Goal: Find specific page/section: Find specific page/section

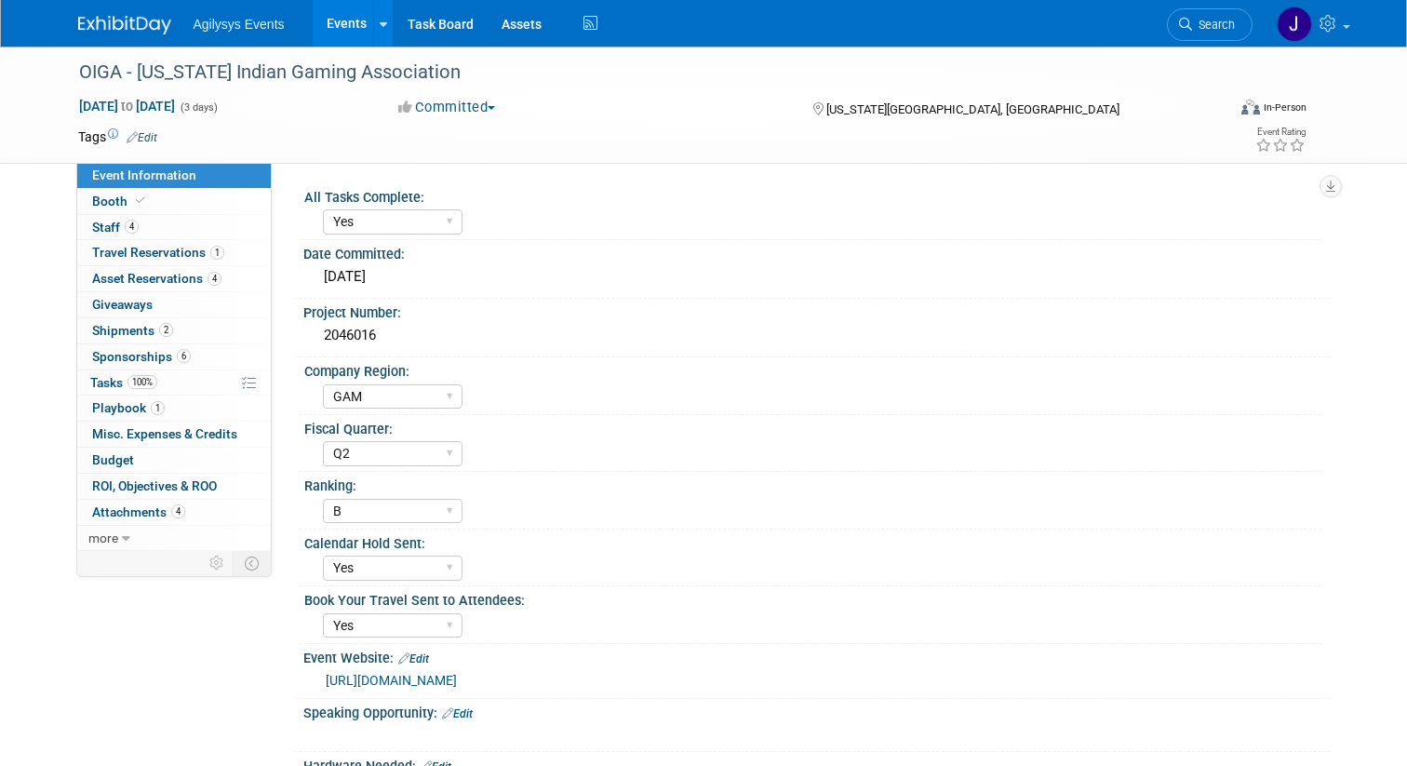
select select "Yes"
select select "GAM"
select select "Q2"
select select "B"
select select "Yes"
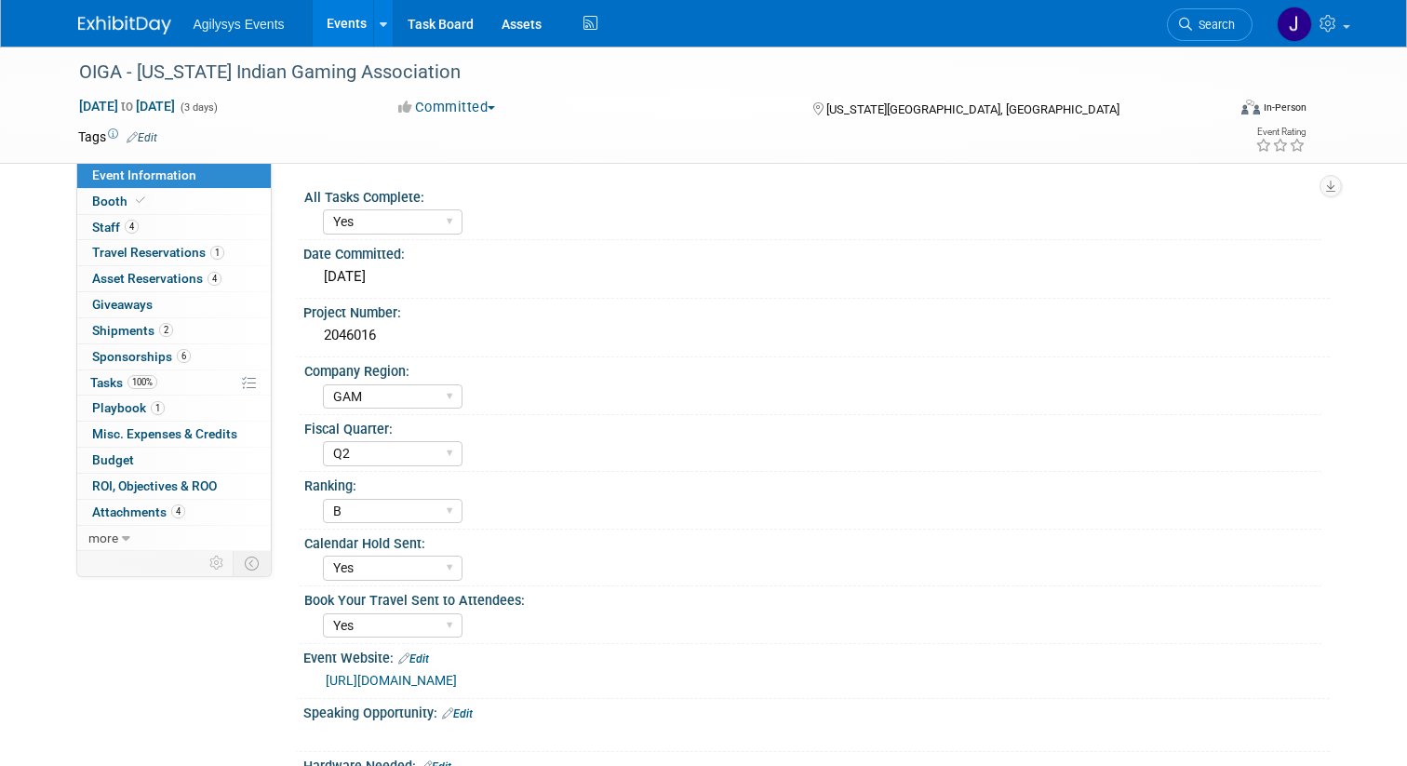
select select "Yes"
click at [241, 23] on span "Agilysys Events" at bounding box center [238, 24] width 91 height 15
click at [332, 31] on link "Events" at bounding box center [347, 23] width 68 height 47
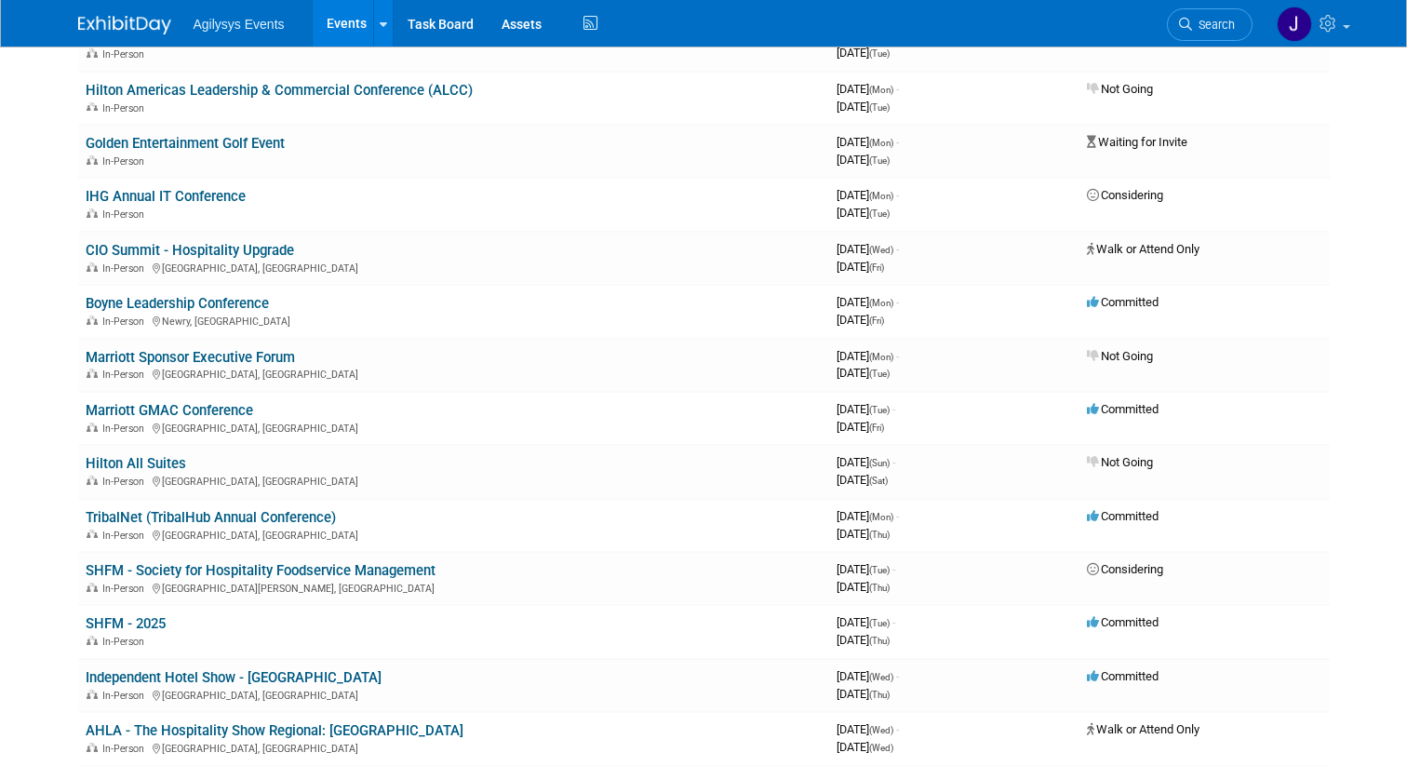
scroll to position [405, 0]
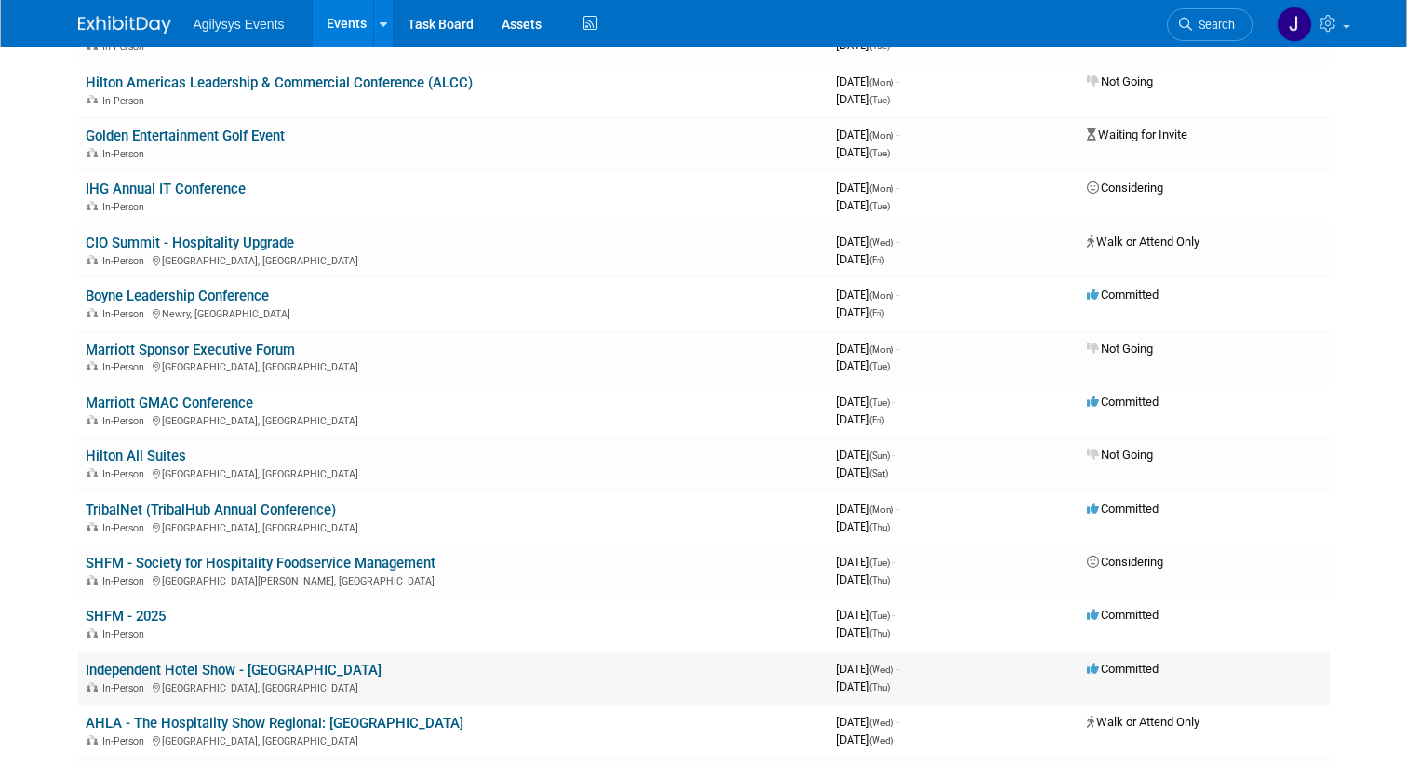
click at [177, 671] on link "Independent Hotel Show - [GEOGRAPHIC_DATA]" at bounding box center [234, 669] width 296 height 17
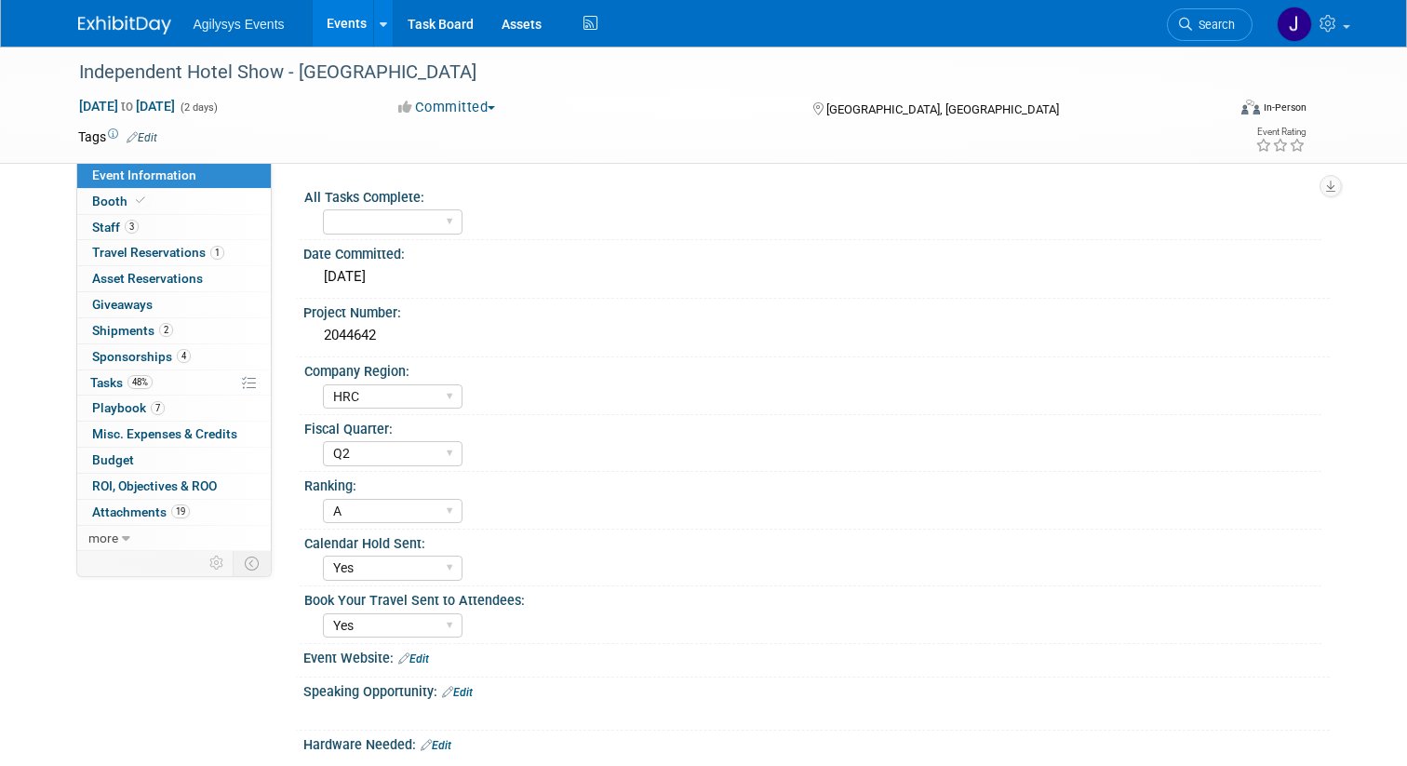
select select "HRC"
select select "Q2"
select select "A"
select select "Yes"
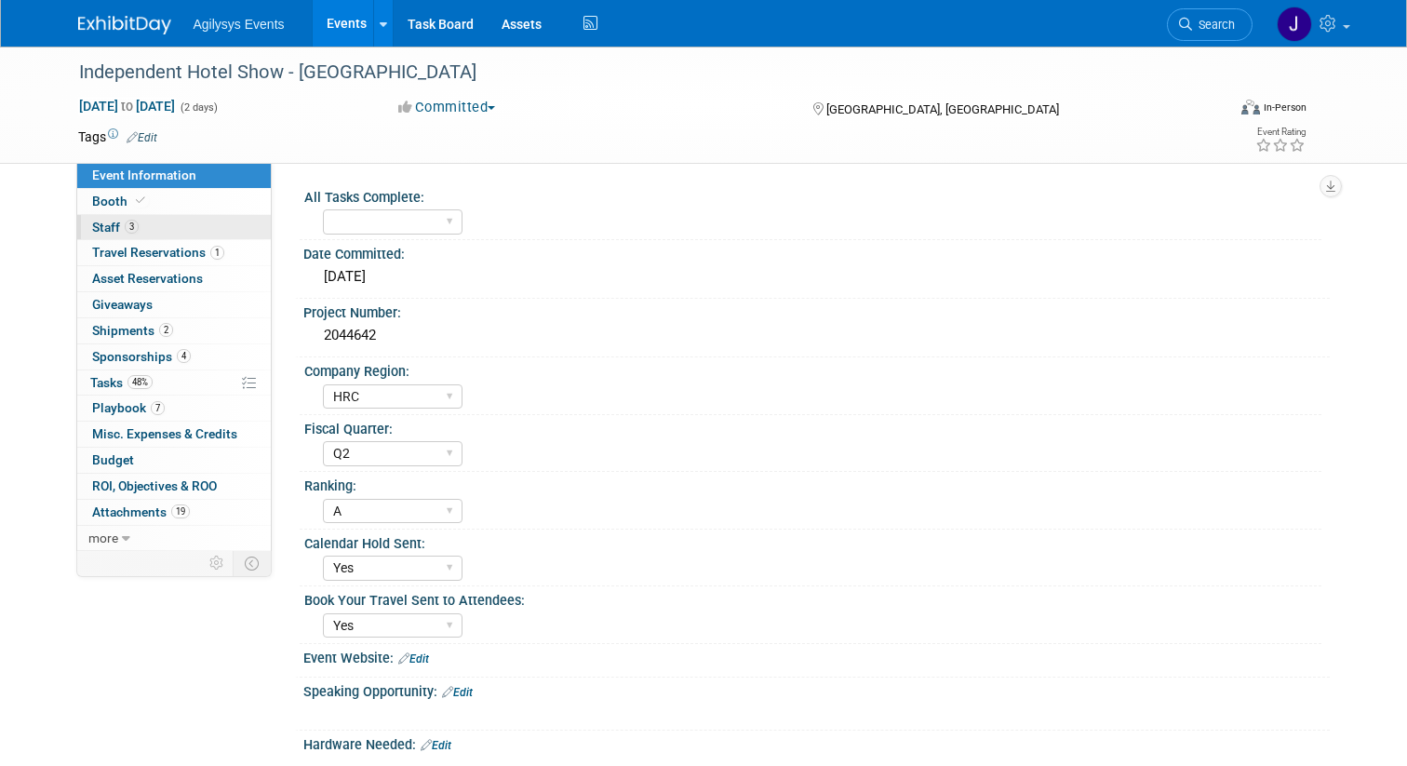
click at [113, 228] on span "Staff 3" at bounding box center [115, 227] width 47 height 15
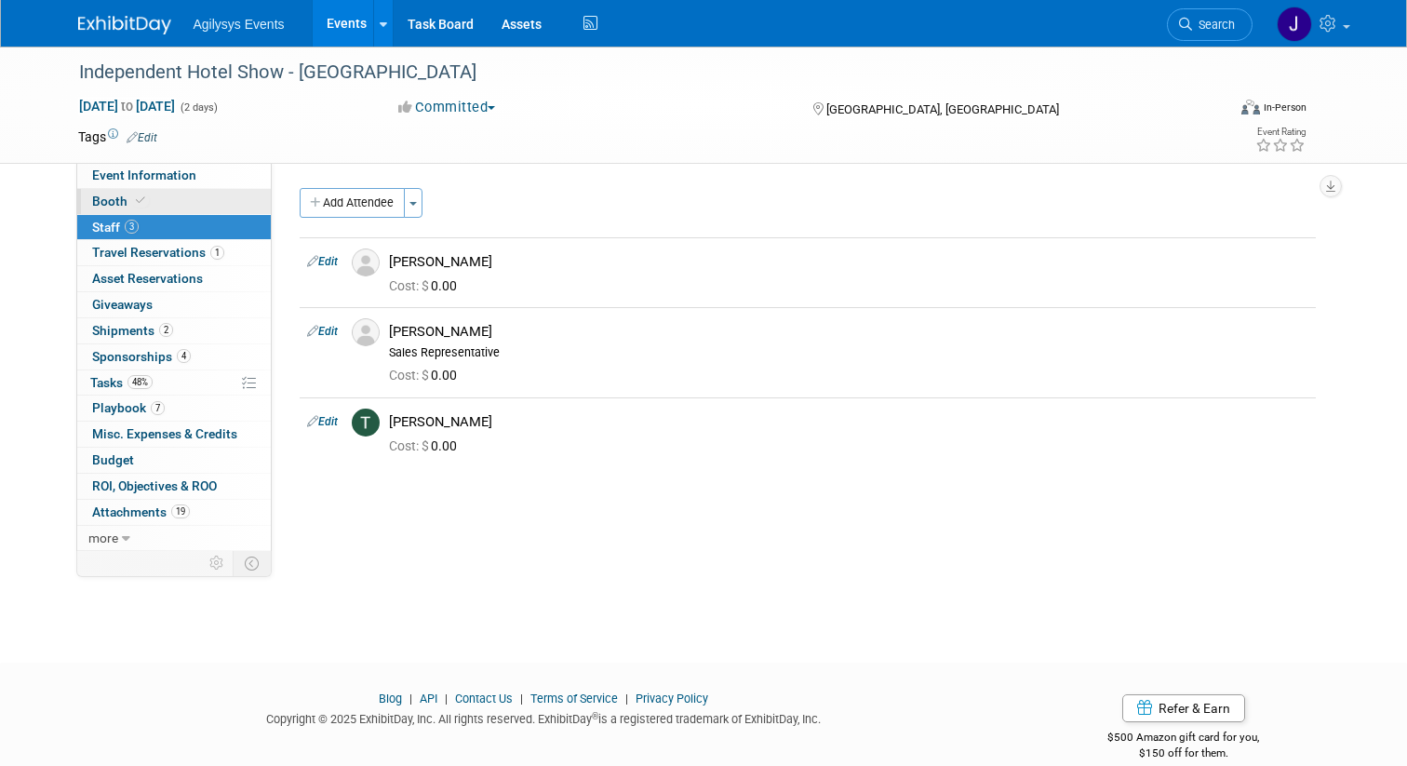
click at [114, 208] on link "Booth" at bounding box center [173, 201] width 193 height 25
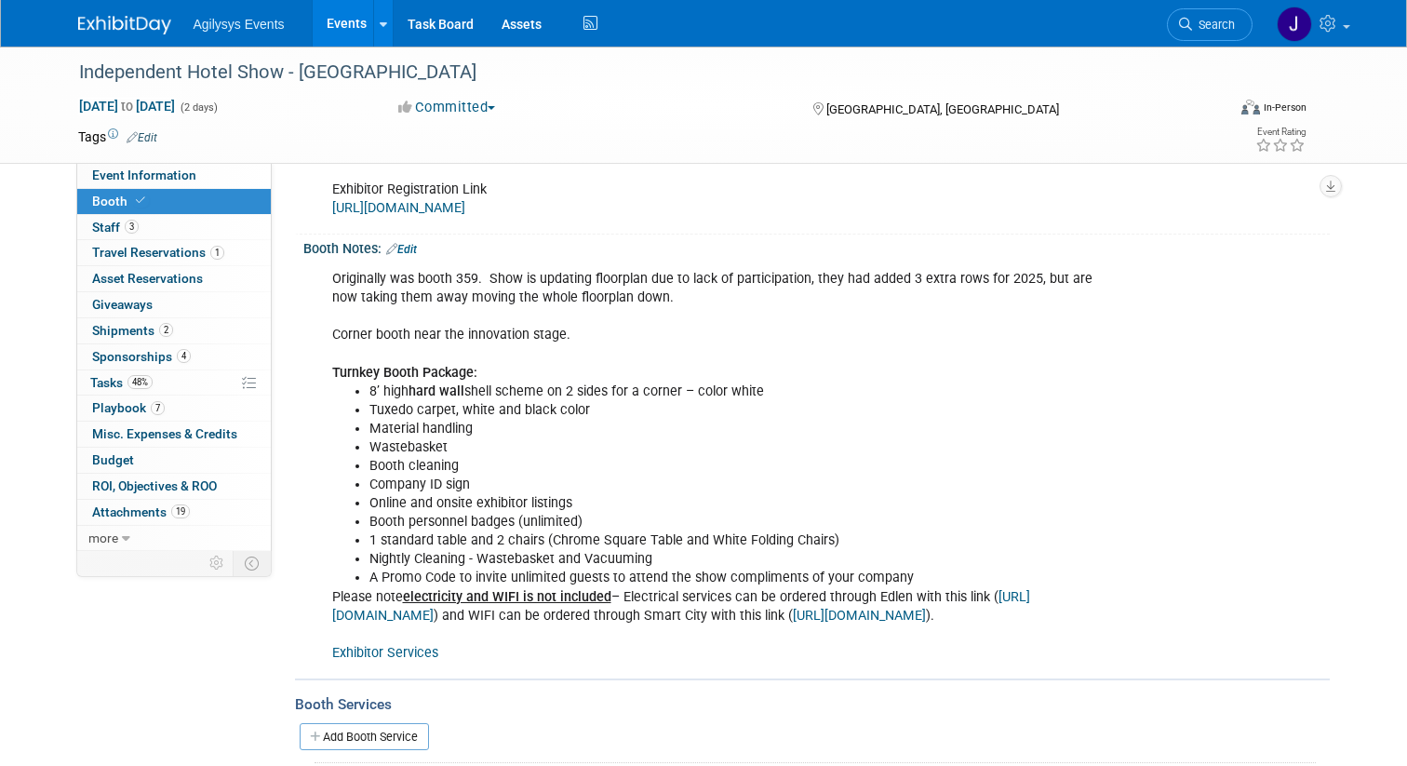
scroll to position [353, 0]
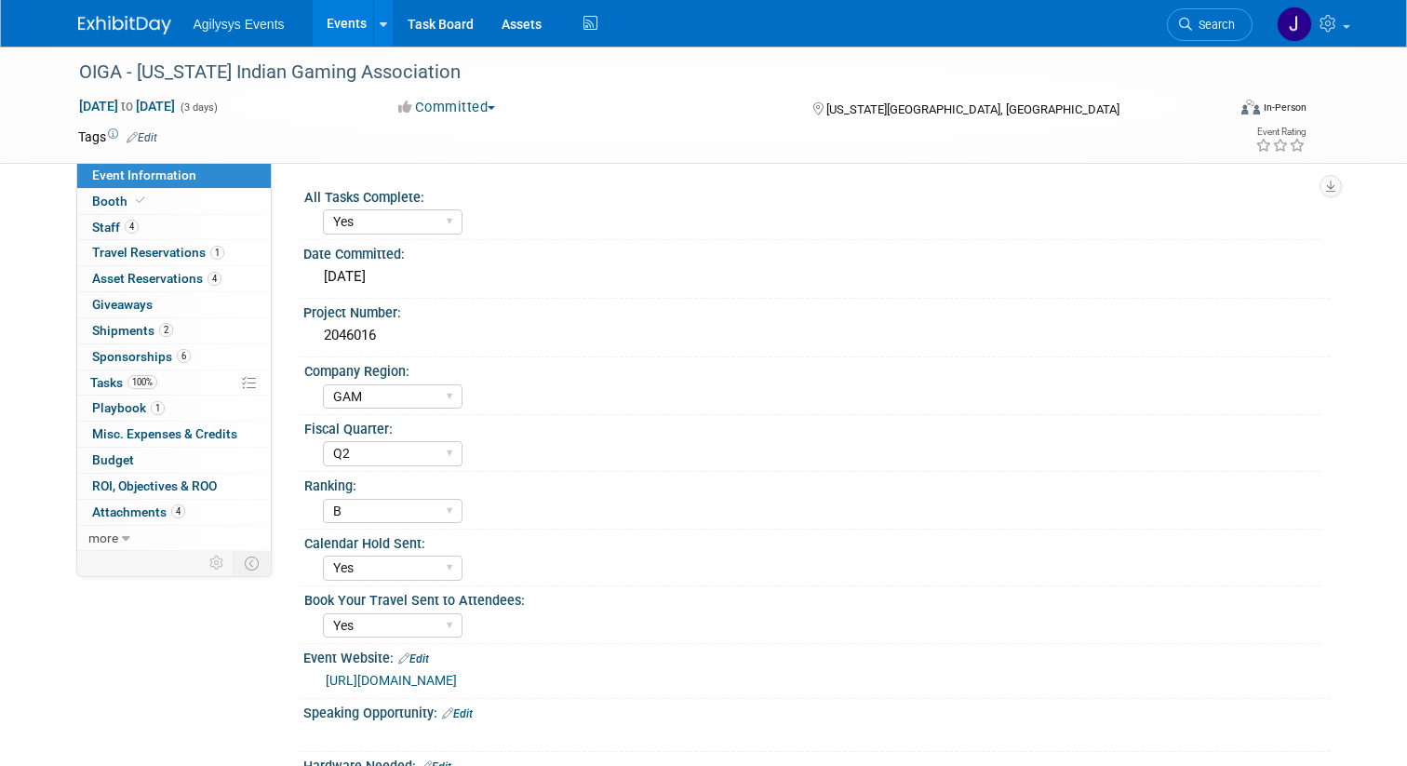
select select "Yes"
select select "GAM"
select select "Q2"
select select "B"
select select "Yes"
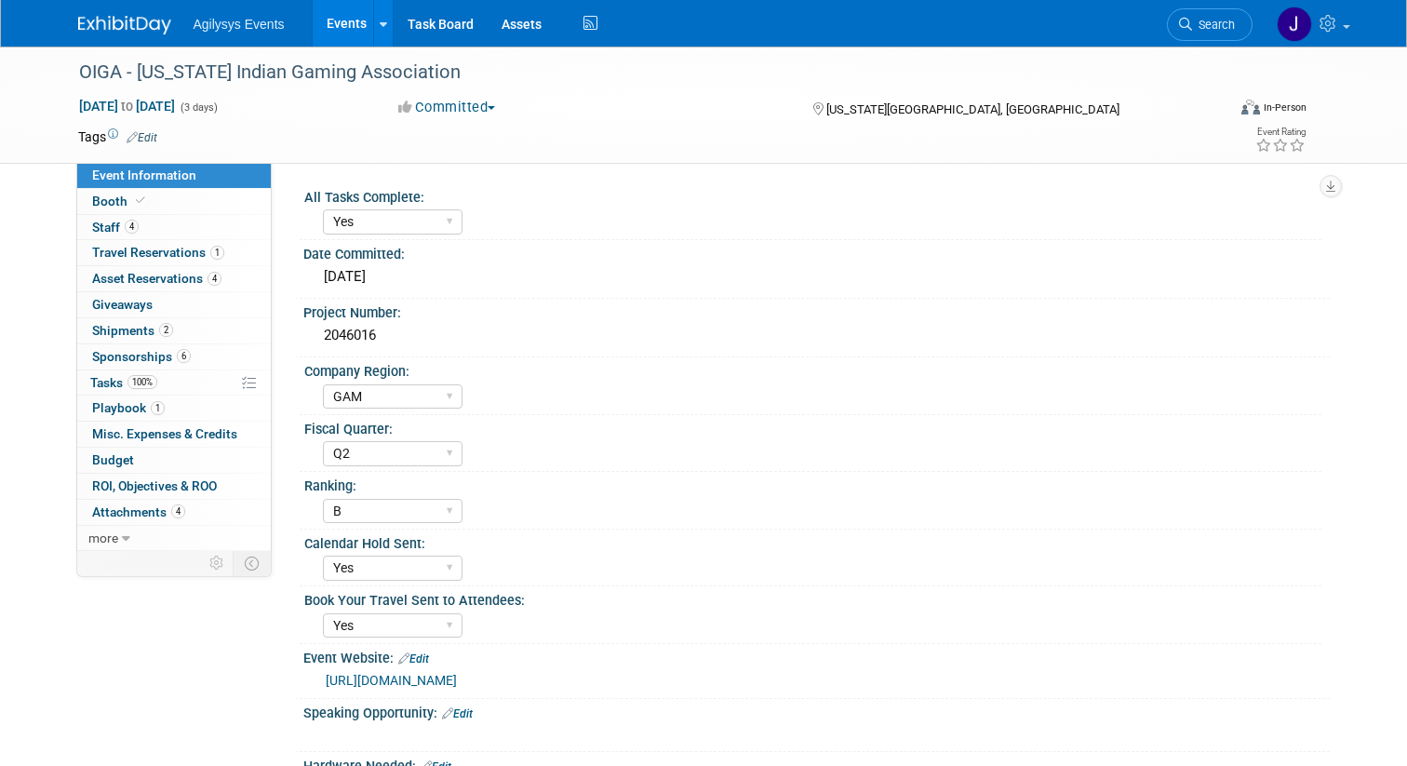
select select "Yes"
click at [327, 27] on link "Events" at bounding box center [347, 23] width 68 height 47
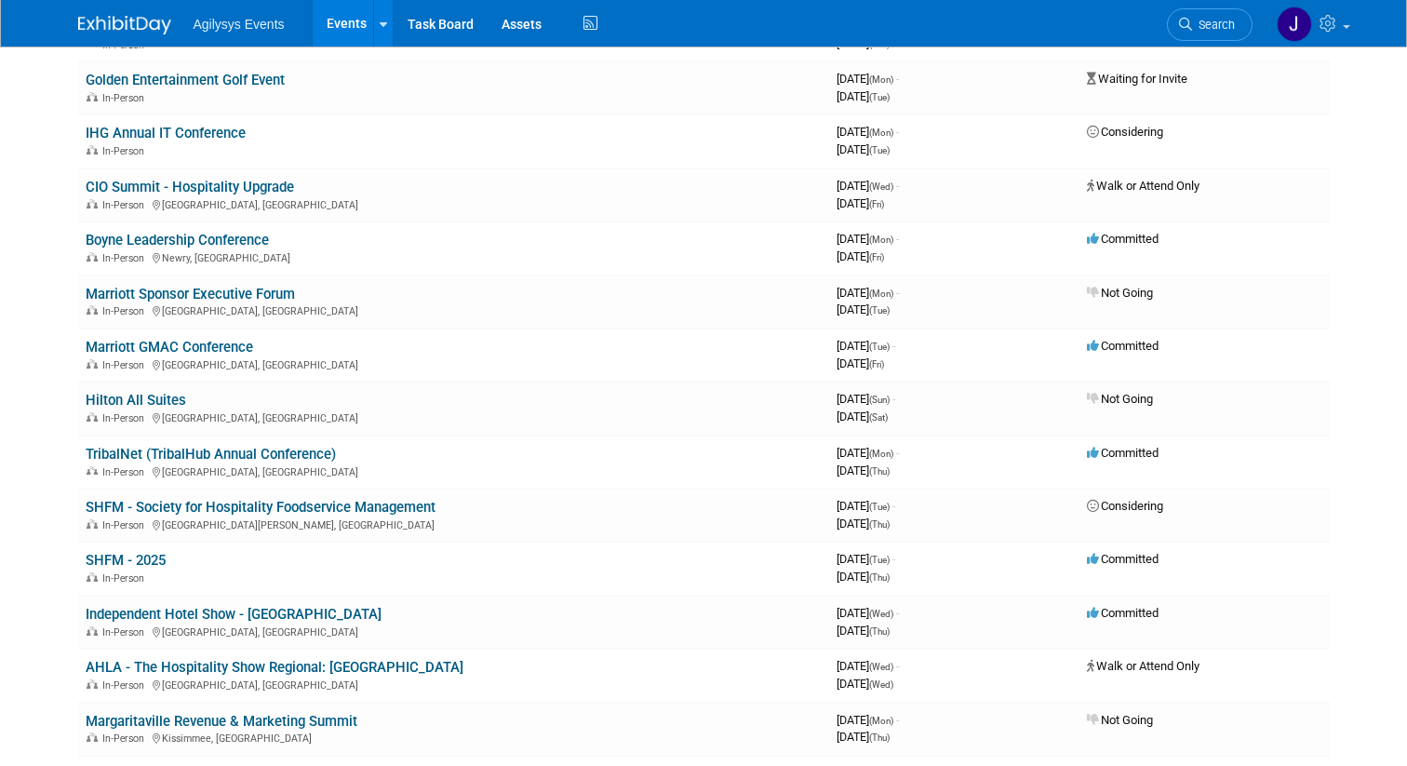
scroll to position [596, 0]
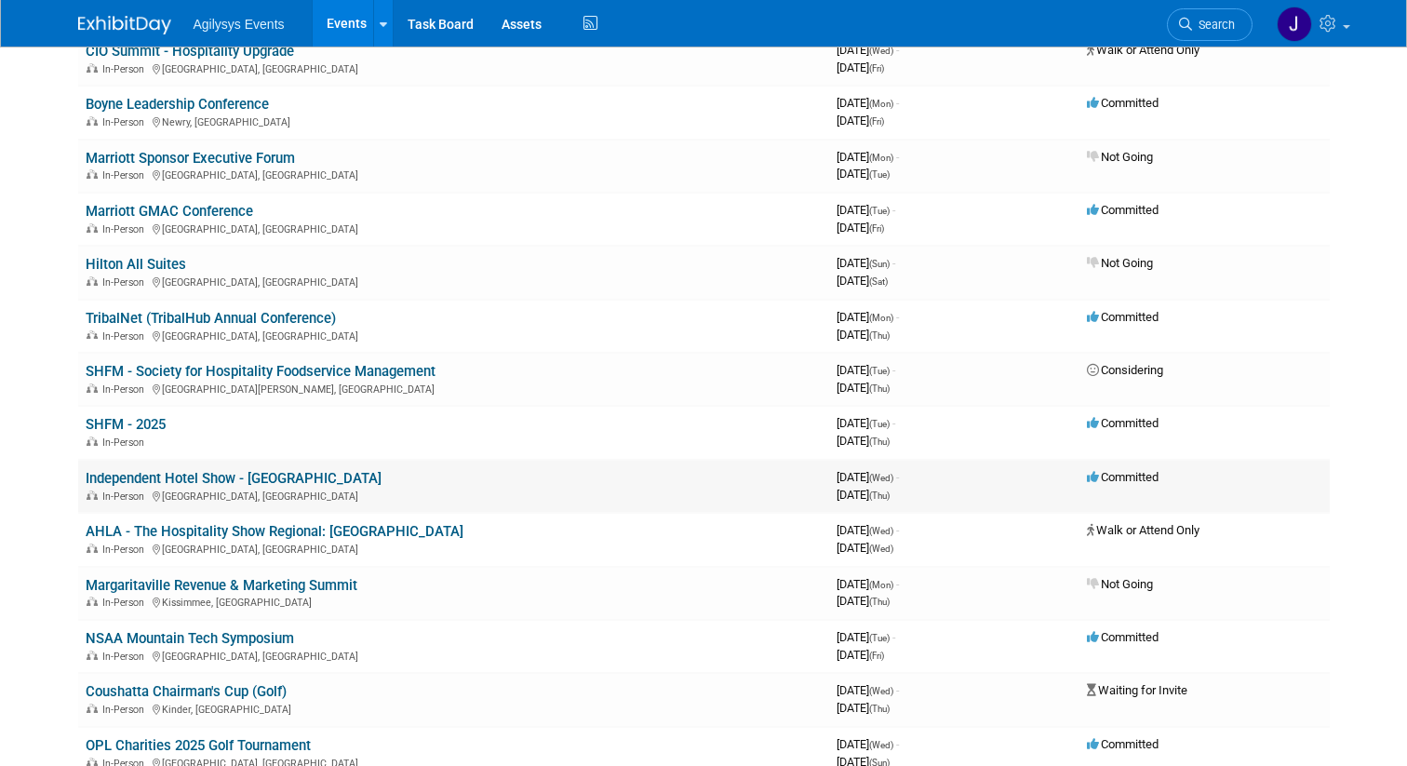
click at [204, 478] on link "Independent Hotel Show - [GEOGRAPHIC_DATA]" at bounding box center [234, 478] width 296 height 17
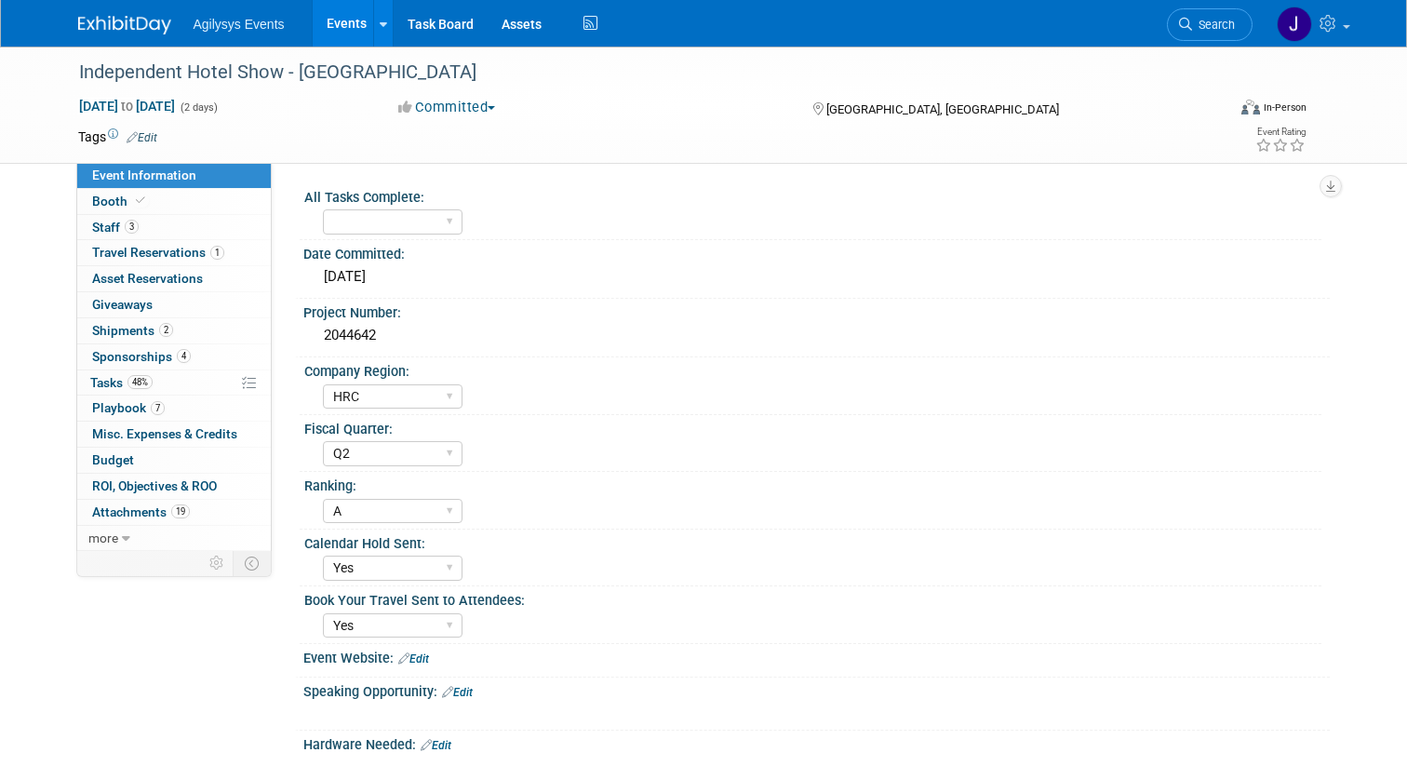
select select "HRC"
select select "Q2"
select select "A"
select select "Yes"
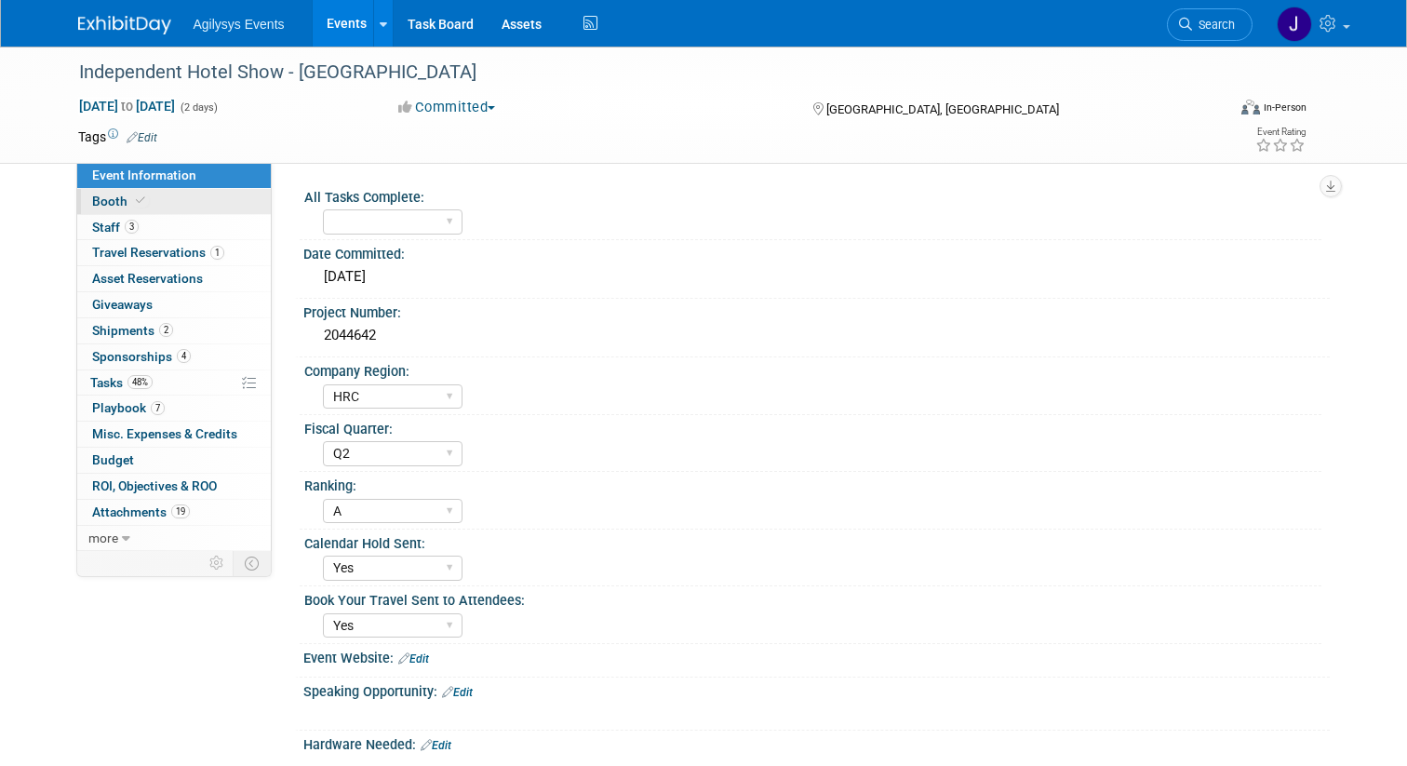
click at [149, 200] on link "Booth" at bounding box center [173, 201] width 193 height 25
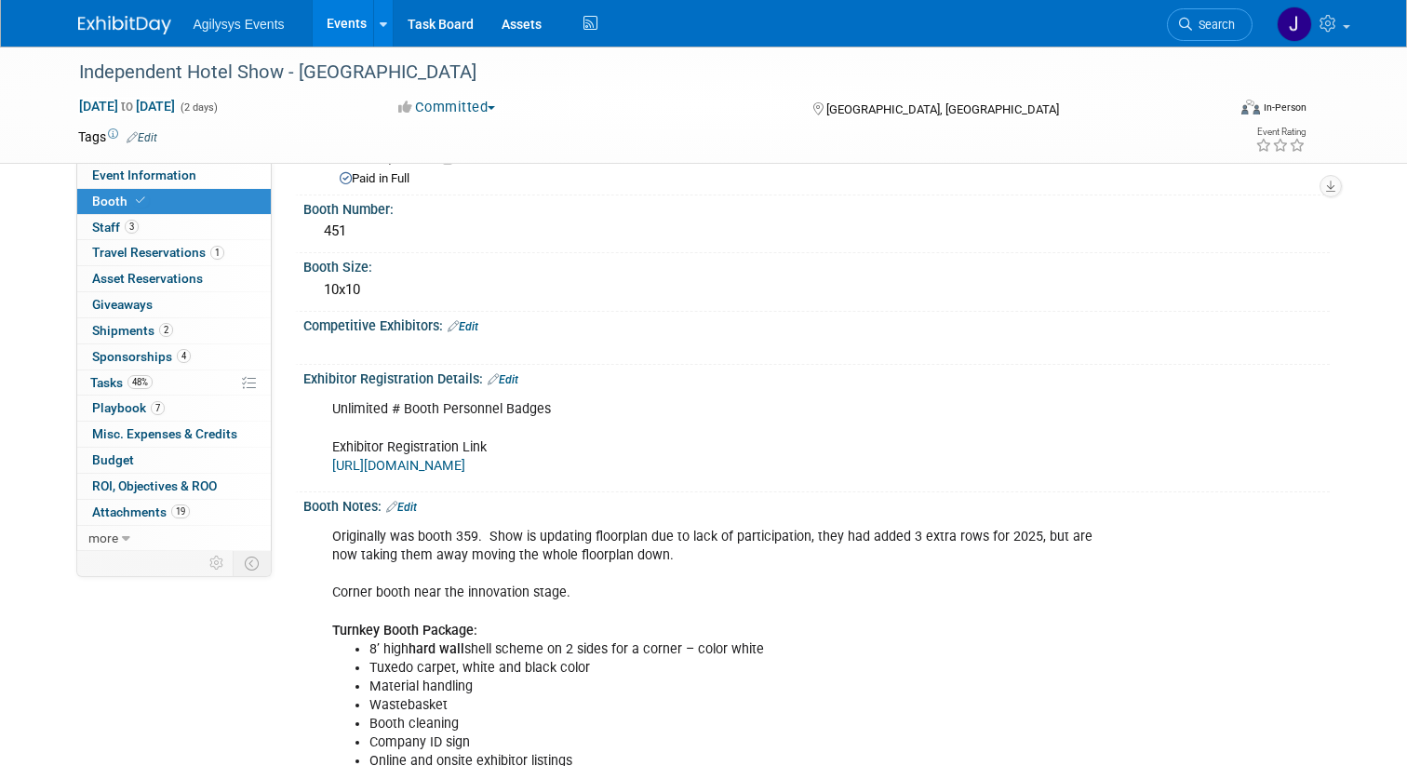
scroll to position [88, 0]
